Goal: Obtain resource: Download file/media

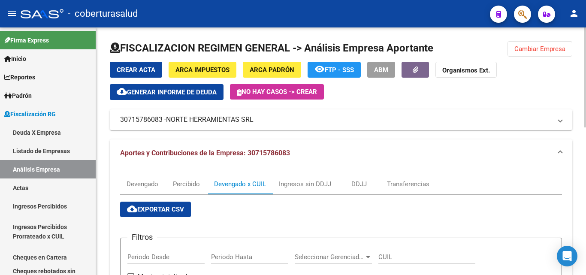
click at [546, 48] on span "Cambiar Empresa" at bounding box center [539, 49] width 51 height 8
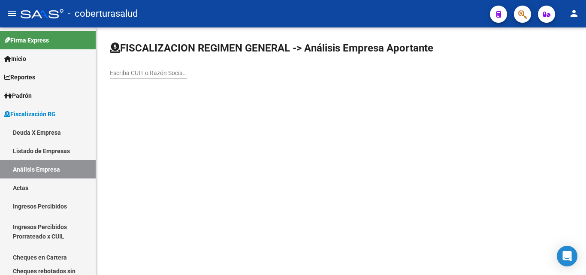
click at [134, 72] on input "Escriba CUIT o Razón Social para buscar" at bounding box center [148, 72] width 77 height 7
paste input "30717008843"
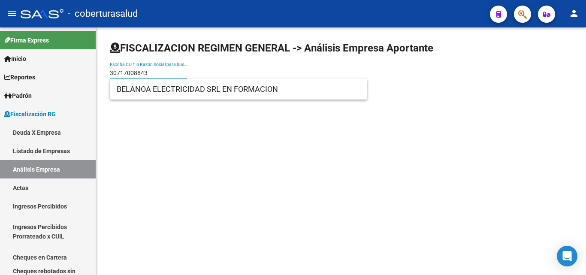
type input "30717008843"
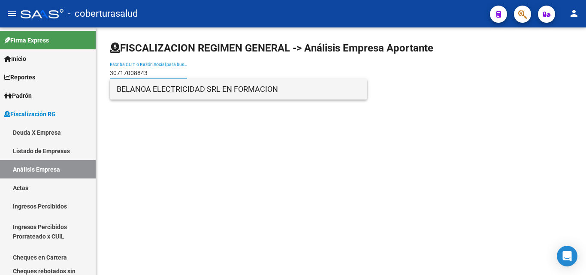
click at [149, 90] on span "BELANOA ELECTRICIDAD SRL EN FORMACION" at bounding box center [239, 89] width 244 height 21
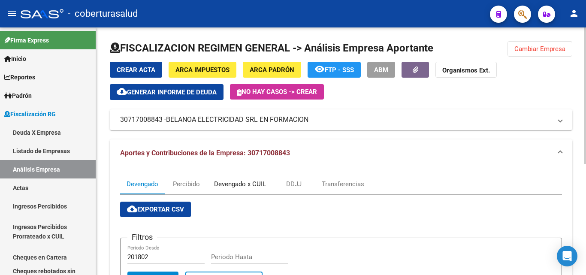
click at [237, 178] on div "Devengado x CUIL" at bounding box center [240, 184] width 65 height 21
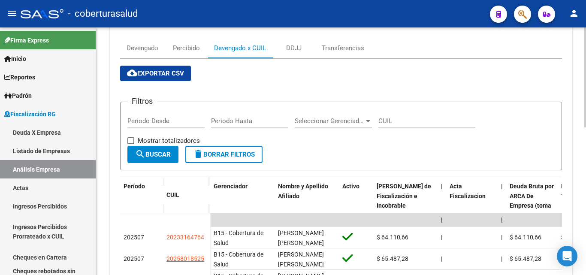
scroll to position [129, 0]
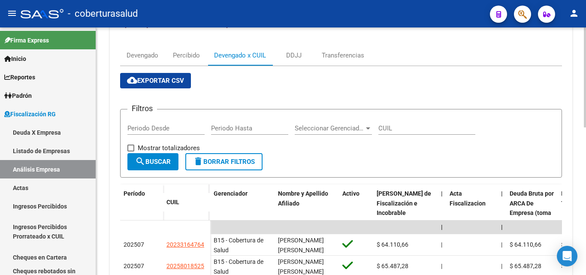
click at [147, 79] on span "cloud_download Exportar CSV" at bounding box center [155, 81] width 57 height 8
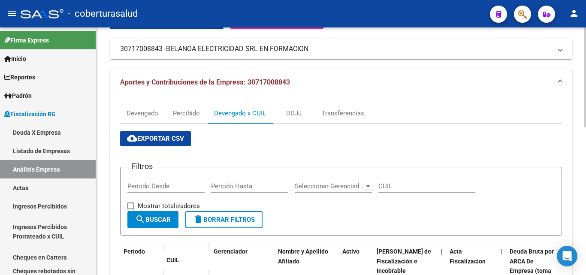
scroll to position [0, 0]
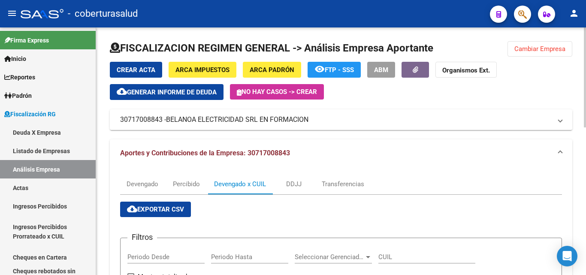
click at [516, 53] on button "Cambiar Empresa" at bounding box center [539, 48] width 65 height 15
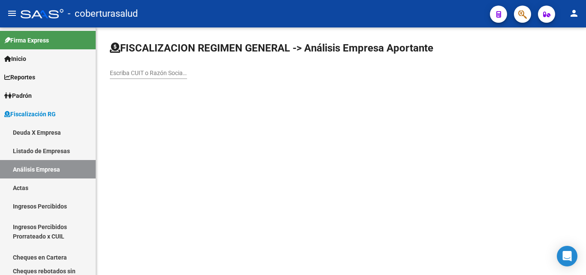
click at [153, 67] on div "Escriba CUIT o Razón Social para buscar" at bounding box center [148, 70] width 77 height 17
paste input "30715076787"
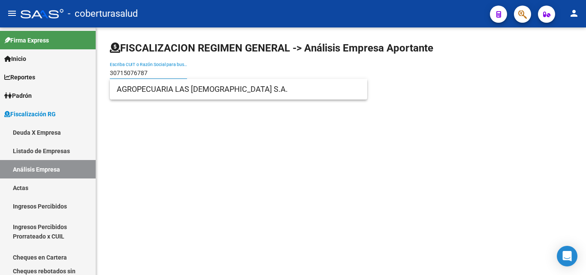
type input "30715076787"
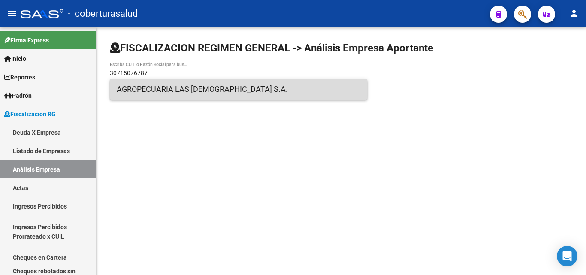
click at [140, 92] on span "AGROPECUARIA LAS [DEMOGRAPHIC_DATA] S.A." at bounding box center [239, 89] width 244 height 21
